Goal: Navigation & Orientation: Find specific page/section

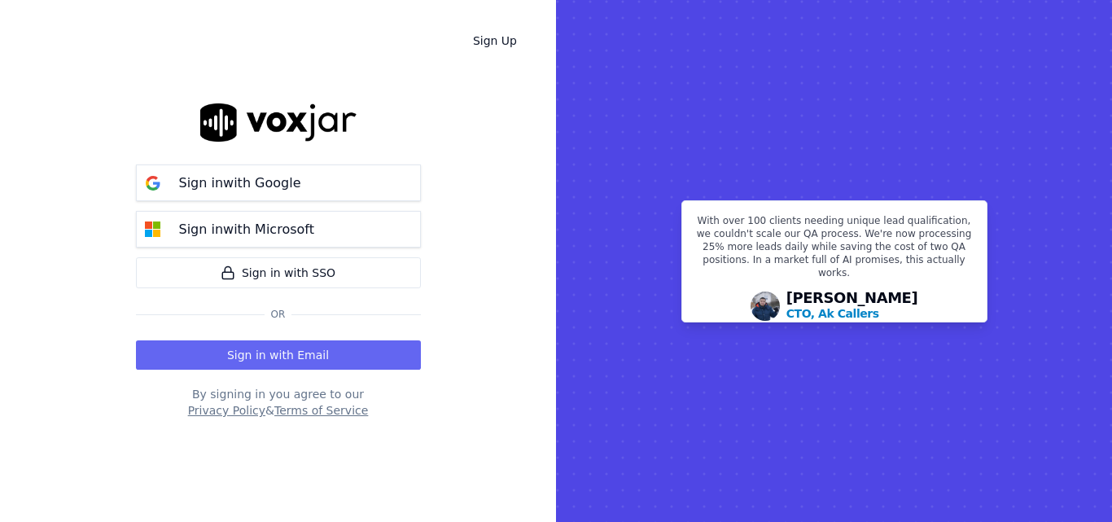
click at [276, 364] on button "Sign in with Email" at bounding box center [278, 354] width 285 height 29
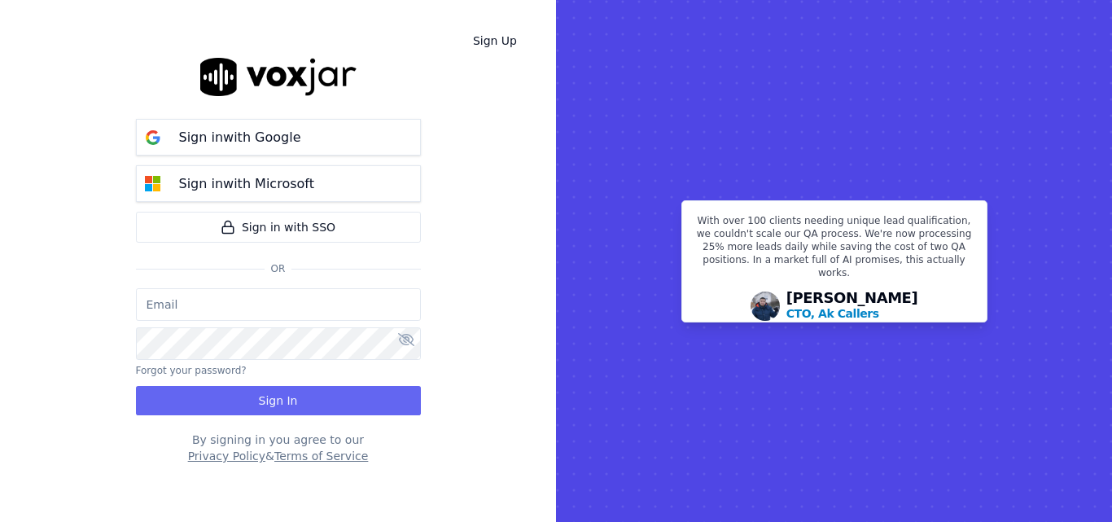
type input "sheila.decastro-new.baq@nwfg.net"
click at [281, 383] on div "sheila.decastro-new.baq@nwfg.net Forgot your password? Sign In" at bounding box center [278, 351] width 285 height 127
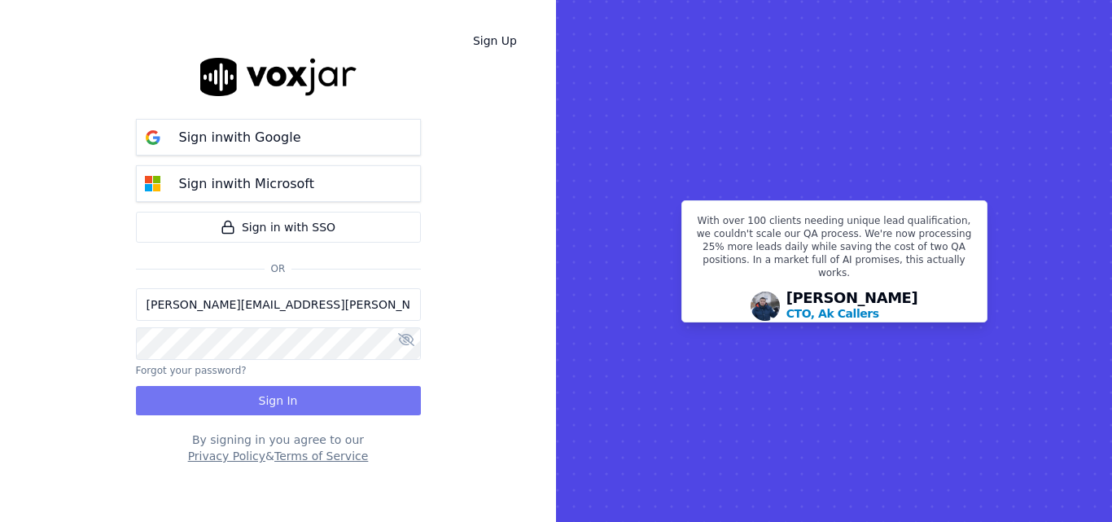
click at [279, 395] on button "Sign In" at bounding box center [278, 400] width 285 height 29
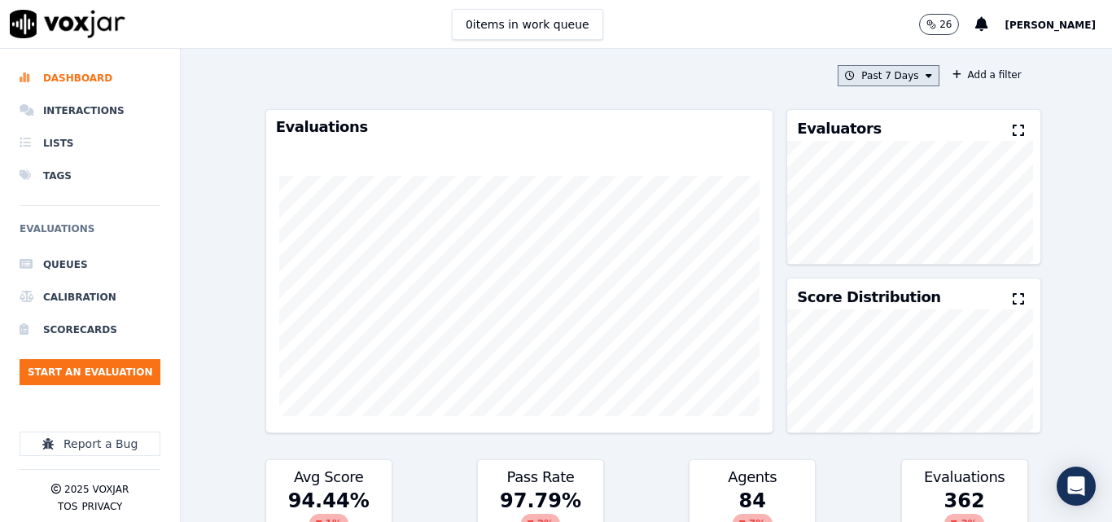
click at [874, 76] on button "Past 7 Days" at bounding box center [888, 75] width 101 height 21
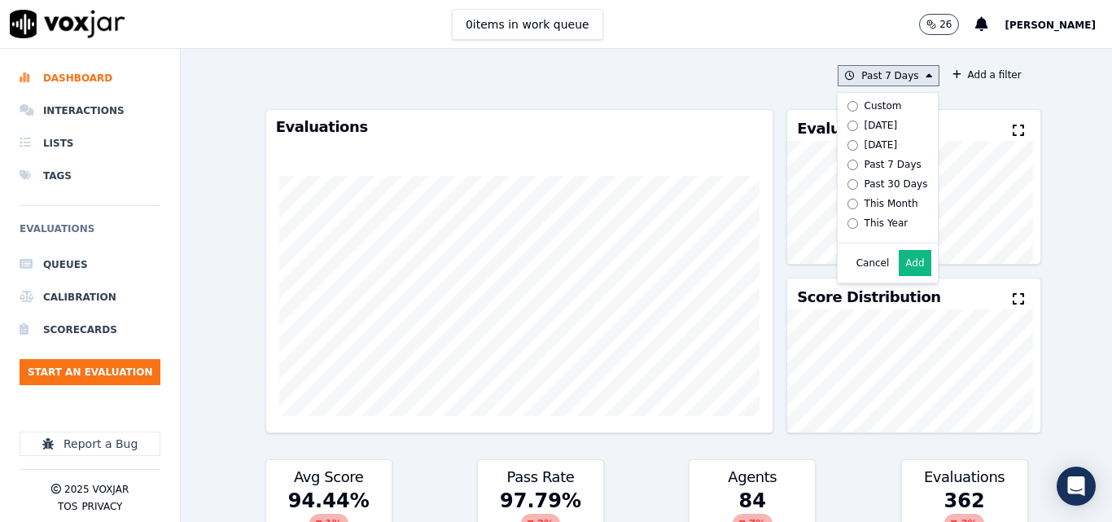
click at [855, 117] on label "[DATE]" at bounding box center [884, 126] width 87 height 20
click at [899, 269] on button "Add" at bounding box center [915, 263] width 32 height 26
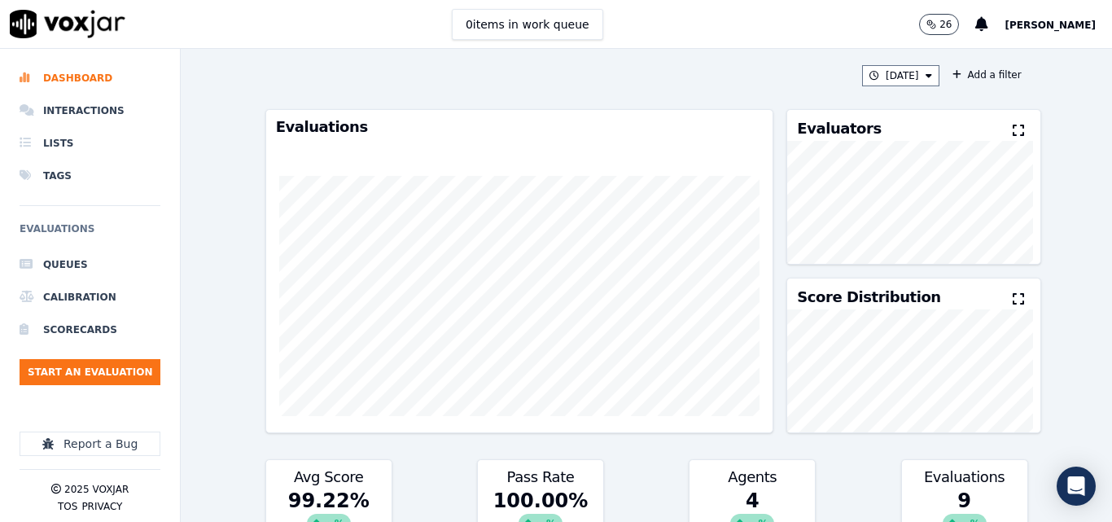
click at [1013, 134] on icon at bounding box center [1018, 130] width 11 height 13
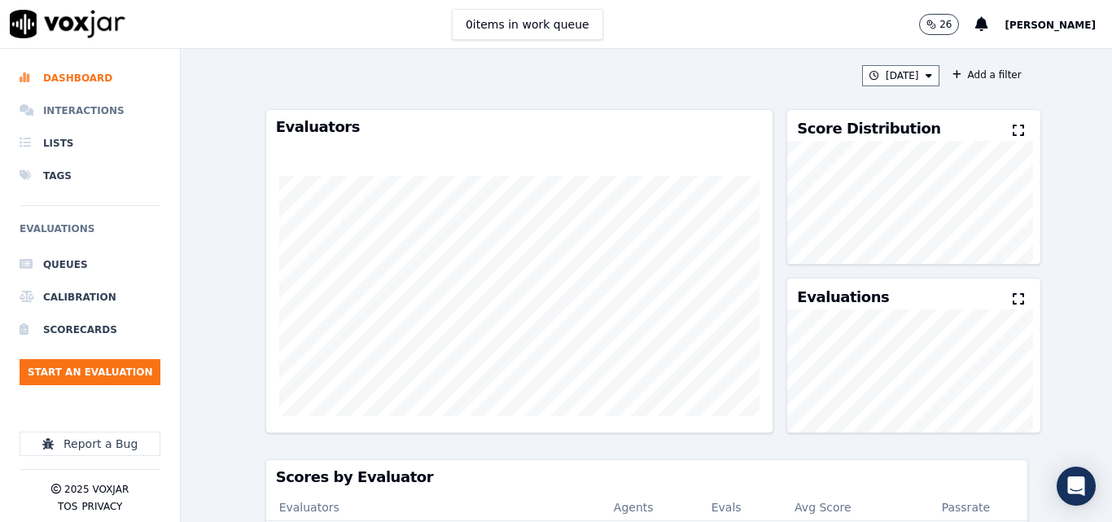
click at [89, 109] on li "Interactions" at bounding box center [90, 110] width 141 height 33
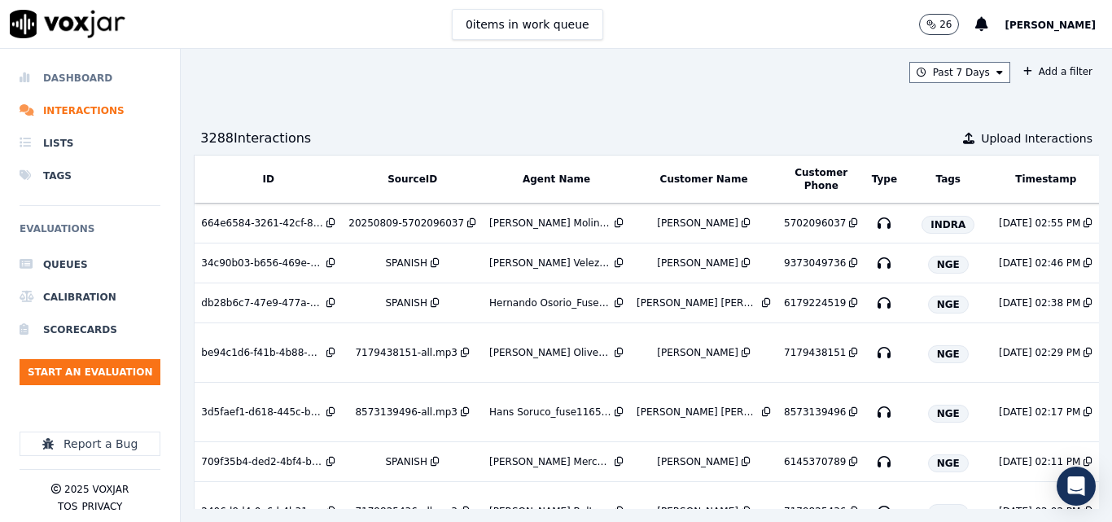
click at [84, 68] on li "Dashboard" at bounding box center [90, 78] width 141 height 33
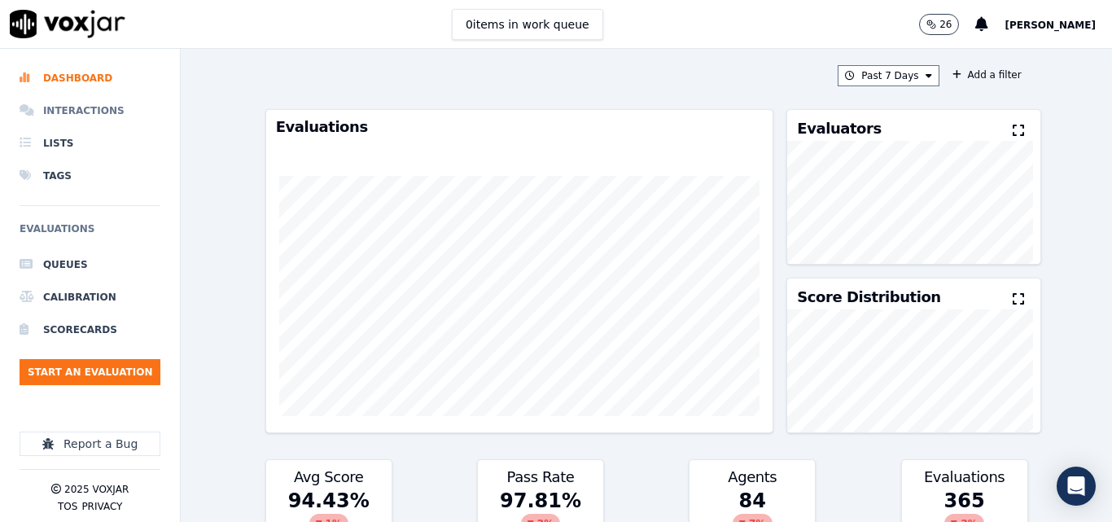
click at [109, 109] on li "Interactions" at bounding box center [90, 110] width 141 height 33
